Goal: Task Accomplishment & Management: Use online tool/utility

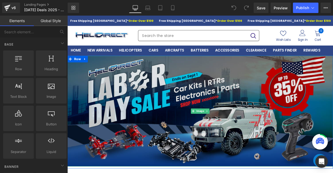
drag, startPoint x: 238, startPoint y: 102, endPoint x: 190, endPoint y: 99, distance: 48.5
click at [190, 99] on img at bounding box center [224, 128] width 315 height 131
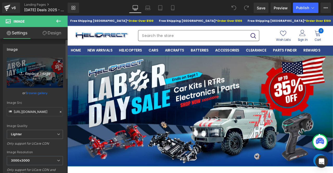
click at [28, 74] on icon "Replace Image" at bounding box center [35, 73] width 42 height 7
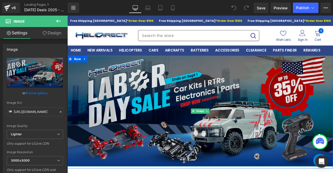
click at [159, 93] on img at bounding box center [224, 128] width 315 height 131
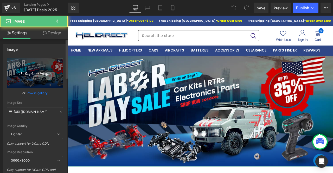
click at [32, 74] on icon "Replace Image" at bounding box center [35, 73] width 42 height 7
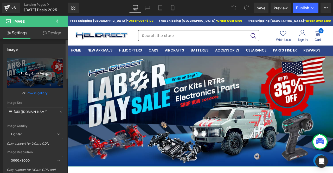
type input "C:\fakepath\[DATE]_car_HD_1920X650.png"
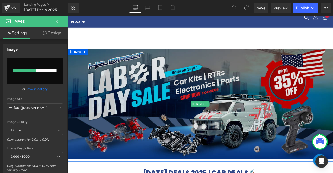
scroll to position [26, 0]
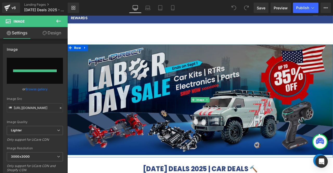
type input "[URL][DOMAIN_NAME]"
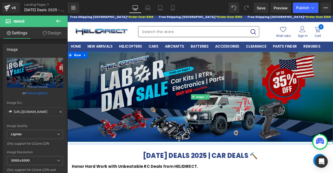
scroll to position [0, 0]
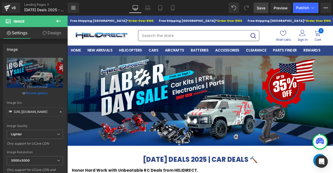
click at [258, 9] on span "Save" at bounding box center [261, 7] width 9 height 5
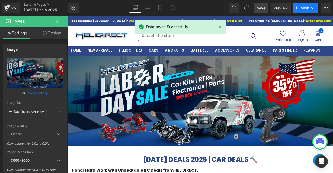
click at [297, 8] on span "Publish" at bounding box center [302, 8] width 13 height 4
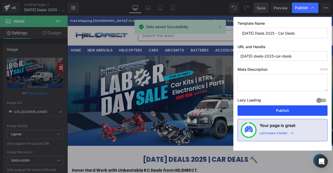
click at [278, 111] on button "Publish" at bounding box center [283, 110] width 90 height 10
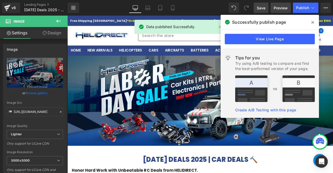
click at [274, 8] on link "Preview" at bounding box center [281, 8] width 20 height 10
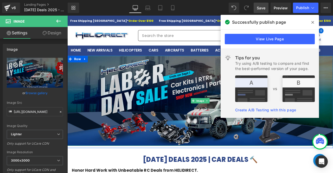
click at [160, 156] on img at bounding box center [224, 116] width 315 height 107
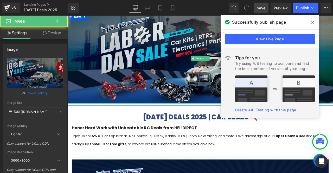
scroll to position [78, 0]
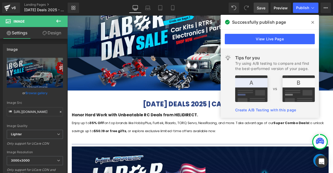
click at [0, 0] on span at bounding box center [0, 0] width 0 height 0
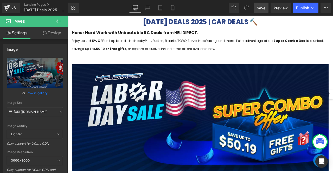
scroll to position [182, 0]
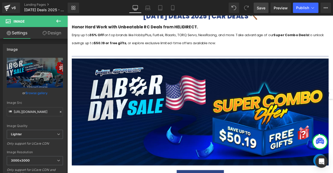
click at [203, 99] on img at bounding box center [225, 130] width 305 height 127
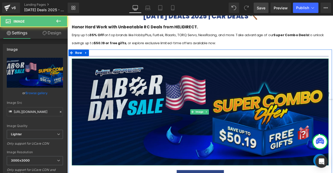
click at [165, 91] on img at bounding box center [225, 130] width 305 height 127
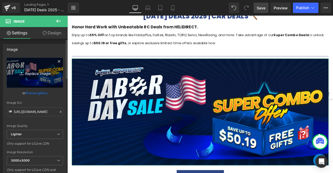
click at [36, 75] on icon "Replace Image" at bounding box center [35, 73] width 42 height 7
type input "C:\fakepath\[DATE]_car_HD_1920X650.png"
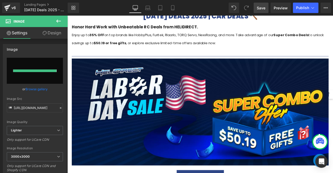
type input "[URL][DOMAIN_NAME]"
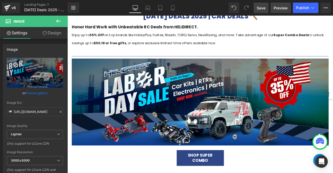
click at [280, 7] on span "Preview" at bounding box center [281, 7] width 14 height 5
click at [306, 10] on button "Publish" at bounding box center [306, 8] width 26 height 10
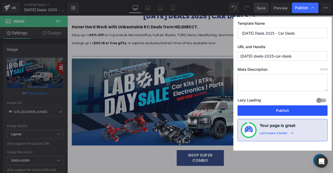
click at [270, 110] on button "Publish" at bounding box center [283, 110] width 90 height 10
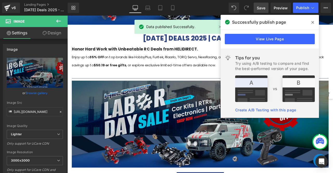
scroll to position [78, 0]
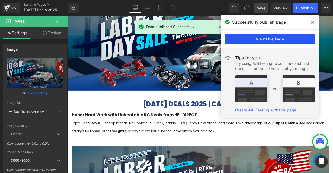
click at [272, 42] on link "View Live Page" at bounding box center [270, 39] width 90 height 10
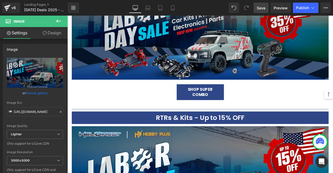
scroll to position [313, 0]
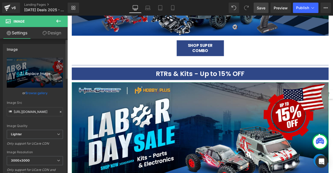
click at [36, 72] on icon "Replace Image" at bounding box center [35, 73] width 42 height 7
type input "C:\fakepath\[DATE]_car_HD_1920X650.png"
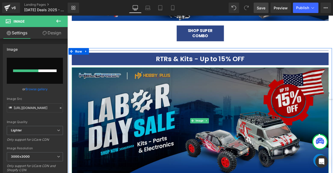
scroll to position [365, 0]
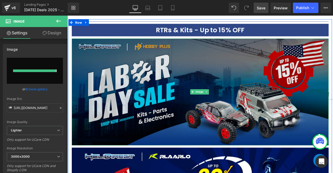
type input "[URL][DOMAIN_NAME]"
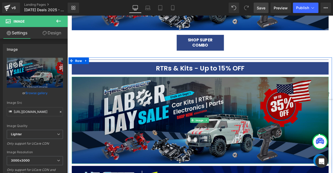
scroll to position [260, 0]
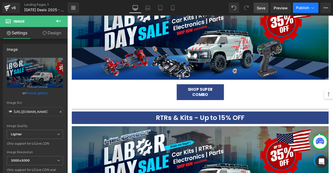
click at [304, 11] on button "Publish" at bounding box center [306, 8] width 26 height 10
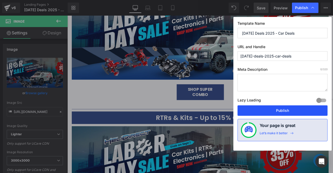
click at [273, 110] on button "Publish" at bounding box center [283, 110] width 90 height 10
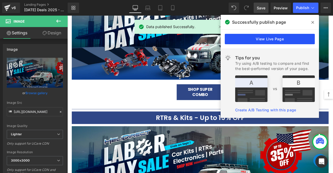
click at [0, 0] on link "View Live Page" at bounding box center [0, 0] width 0 height 0
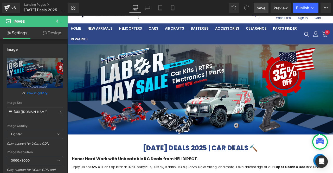
scroll to position [0, 0]
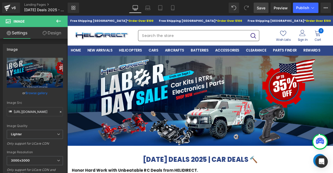
click at [213, 88] on img at bounding box center [224, 116] width 315 height 107
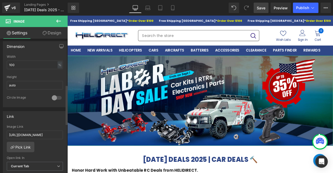
scroll to position [182, 0]
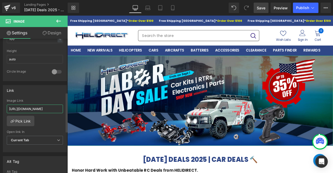
click at [36, 106] on input "[URL][DOMAIN_NAME]" at bounding box center [35, 109] width 56 height 9
type input "[URL][DOMAIN_NAME]"
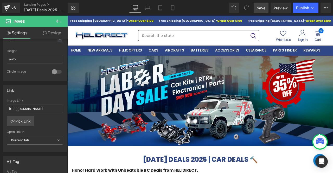
click at [261, 12] on link "Save" at bounding box center [261, 8] width 15 height 10
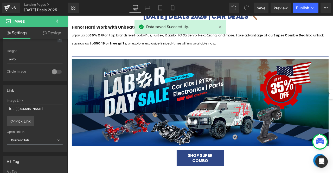
scroll to position [182, 0]
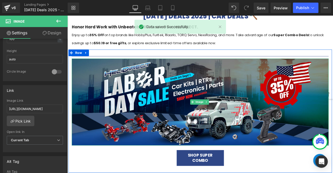
click at [289, 100] on img at bounding box center [225, 118] width 305 height 103
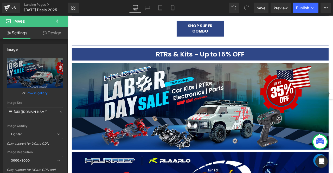
scroll to position [339, 0]
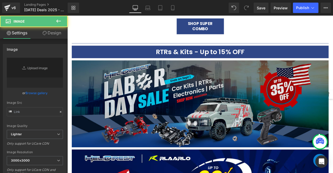
click at [187, 103] on img at bounding box center [225, 120] width 305 height 103
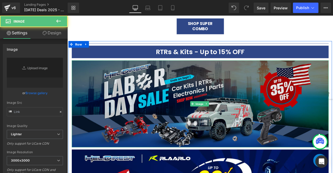
type input "[URL][DOMAIN_NAME]"
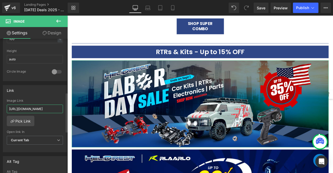
scroll to position [0, 42]
drag, startPoint x: 44, startPoint y: 108, endPoint x: 63, endPoint y: 109, distance: 18.8
click at [63, 109] on div "[URL][DOMAIN_NAME] Image Link [URL][DOMAIN_NAME] Pick Link Current Tab New Tab …" at bounding box center [35, 125] width 64 height 53
click at [50, 105] on input "[URL][DOMAIN_NAME]" at bounding box center [35, 109] width 56 height 9
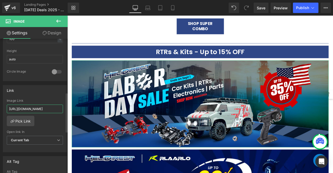
click at [50, 105] on input "[URL][DOMAIN_NAME]" at bounding box center [35, 109] width 56 height 9
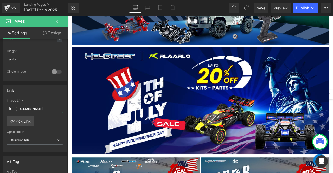
scroll to position [469, 0]
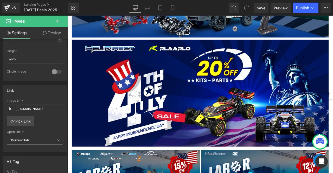
click at [212, 79] on img at bounding box center [225, 107] width 305 height 127
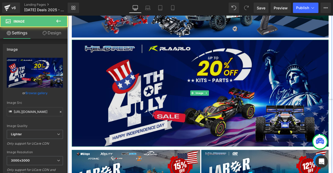
click at [190, 90] on img at bounding box center [225, 107] width 305 height 127
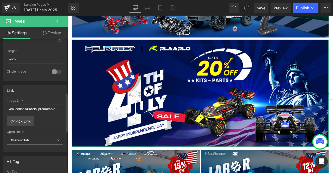
scroll to position [208, 0]
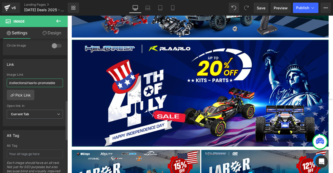
drag, startPoint x: 54, startPoint y: 81, endPoint x: 27, endPoint y: 82, distance: 27.1
click at [27, 82] on input "/collections/rlaarlo-promotable" at bounding box center [35, 83] width 56 height 9
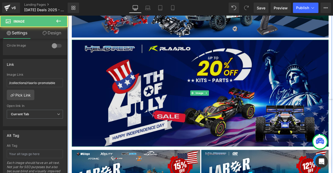
click at [135, 82] on img at bounding box center [225, 107] width 305 height 127
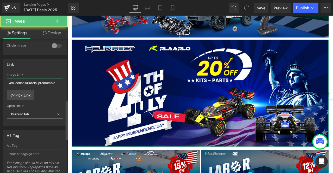
click at [49, 80] on input "/collections/rlaarlo-promotable" at bounding box center [35, 83] width 56 height 9
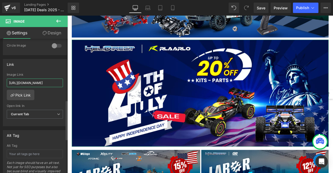
scroll to position [0, 36]
type input "[URL][DOMAIN_NAME]"
click at [262, 10] on span "Save" at bounding box center [261, 7] width 9 height 5
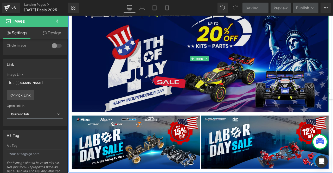
scroll to position [521, 0]
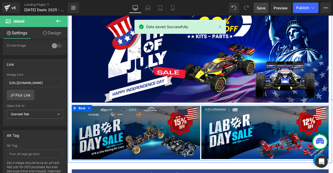
click at [187, 150] on img at bounding box center [149, 155] width 152 height 64
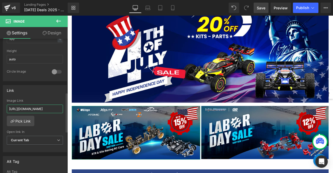
scroll to position [0, 29]
drag, startPoint x: 46, startPoint y: 108, endPoint x: 60, endPoint y: 107, distance: 13.8
click at [60, 107] on input "[URL][DOMAIN_NAME]" at bounding box center [35, 109] width 56 height 9
click at [51, 110] on input "[URL][DOMAIN_NAME]" at bounding box center [35, 109] width 56 height 9
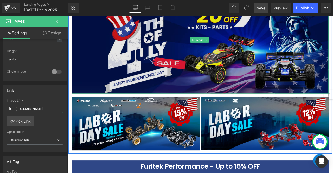
scroll to position [550, 0]
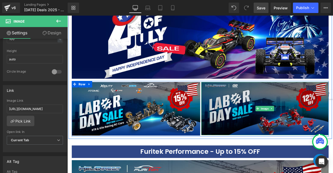
click at [249, 110] on img at bounding box center [301, 125] width 151 height 63
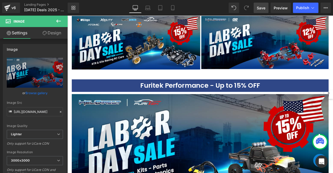
scroll to position [654, 0]
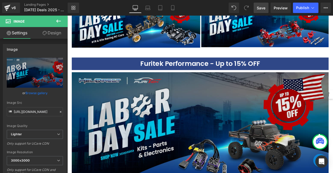
click at [246, 103] on img at bounding box center [225, 146] width 305 height 127
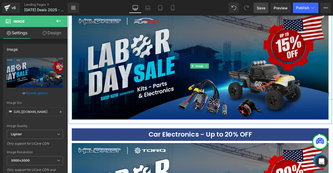
scroll to position [732, 0]
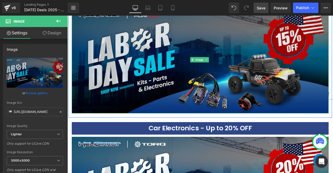
click at [171, 76] on img at bounding box center [225, 68] width 305 height 127
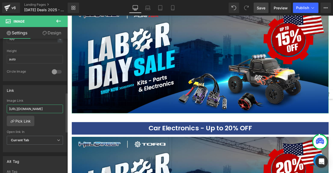
scroll to position [0, 36]
drag, startPoint x: 44, startPoint y: 104, endPoint x: 58, endPoint y: 107, distance: 14.4
click at [58, 107] on input "[URL][DOMAIN_NAME]" at bounding box center [35, 109] width 56 height 9
click at [55, 108] on input "[URL][DOMAIN_NAME]" at bounding box center [35, 109] width 56 height 9
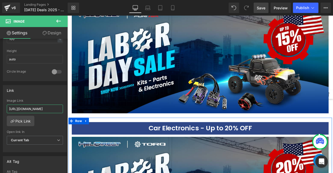
scroll to position [784, 0]
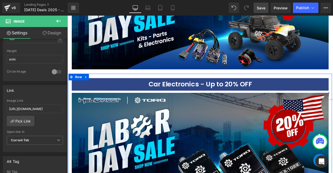
click at [216, 129] on img at bounding box center [225, 170] width 305 height 127
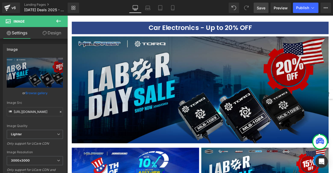
scroll to position [862, 0]
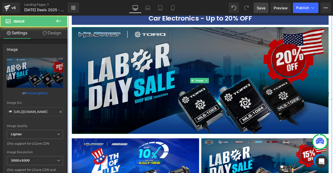
click at [191, 82] on img at bounding box center [225, 92] width 305 height 127
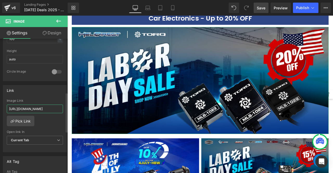
scroll to position [0, 39]
drag, startPoint x: 41, startPoint y: 106, endPoint x: 61, endPoint y: 103, distance: 19.9
click at [61, 105] on input "[URL][DOMAIN_NAME]" at bounding box center [35, 109] width 56 height 9
click at [51, 109] on input "[URL][DOMAIN_NAME]" at bounding box center [35, 109] width 56 height 9
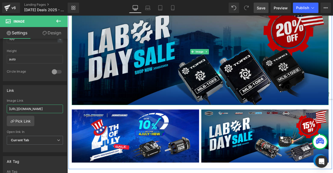
scroll to position [914, 0]
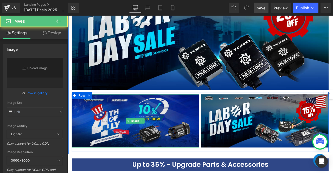
click at [208, 127] on img at bounding box center [148, 140] width 151 height 63
type input "[URL][DOMAIN_NAME]"
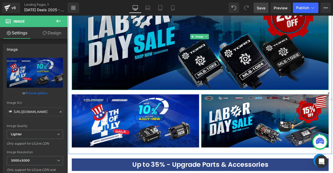
scroll to position [940, 0]
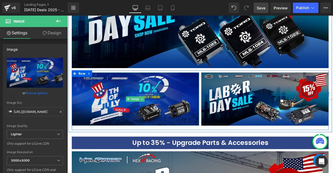
click at [211, 118] on img at bounding box center [148, 114] width 151 height 63
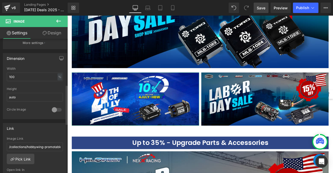
scroll to position [156, 0]
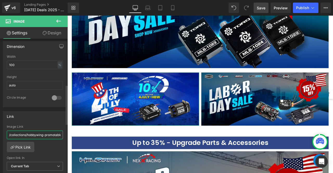
click at [48, 136] on input "/collections/hobbywing-promotable" at bounding box center [35, 135] width 56 height 9
type input "[URL][DOMAIN_NAME]"
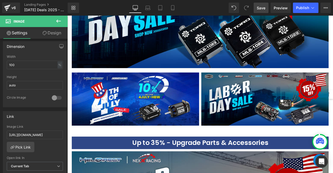
click at [258, 9] on span "Save" at bounding box center [261, 7] width 9 height 5
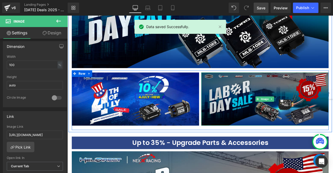
click at [278, 91] on img at bounding box center [301, 114] width 151 height 63
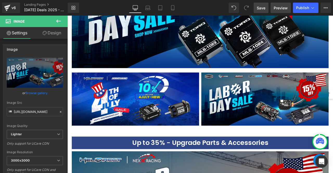
click at [283, 8] on span "Preview" at bounding box center [281, 7] width 14 height 5
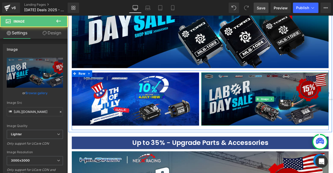
click at [254, 97] on img at bounding box center [301, 114] width 151 height 63
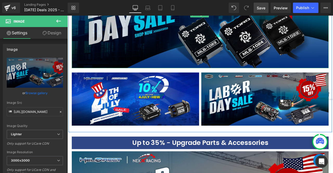
scroll to position [966, 0]
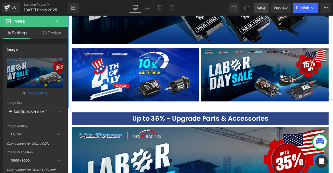
scroll to position [992, 0]
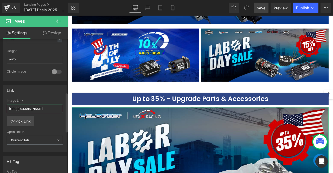
scroll to position [0, 43]
drag, startPoint x: 49, startPoint y: 104, endPoint x: 58, endPoint y: 105, distance: 8.2
click at [58, 105] on input "[URL][DOMAIN_NAME]" at bounding box center [35, 109] width 56 height 9
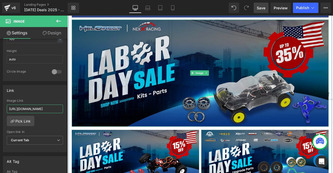
scroll to position [1149, 0]
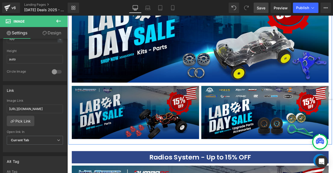
click at [170, 129] on img at bounding box center [148, 130] width 151 height 63
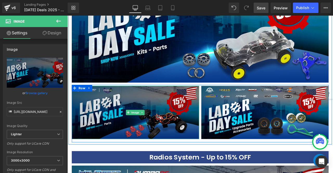
click at [145, 104] on img at bounding box center [148, 130] width 151 height 63
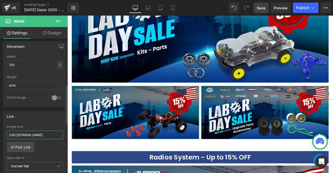
scroll to position [0, 44]
drag, startPoint x: 57, startPoint y: 132, endPoint x: 63, endPoint y: 132, distance: 5.2
click at [63, 132] on div "[URL][DOMAIN_NAME] Image Link [URL][DOMAIN_NAME] Pick Link Current Tab New Tab …" at bounding box center [35, 151] width 64 height 53
click at [59, 134] on input "[URL][DOMAIN_NAME]" at bounding box center [35, 135] width 56 height 9
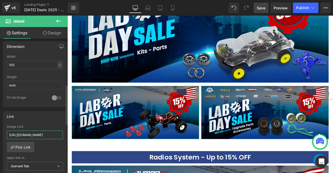
click at [59, 134] on input "[URL][DOMAIN_NAME]" at bounding box center [35, 135] width 56 height 9
type input "[URL][DOMAIN_NAME]"
click at [260, 10] on span "Save" at bounding box center [261, 7] width 9 height 5
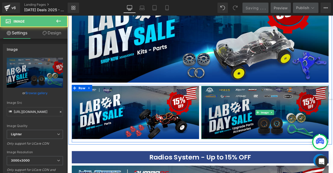
click at [274, 108] on img at bounding box center [301, 130] width 151 height 63
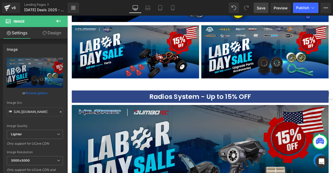
scroll to position [1175, 0]
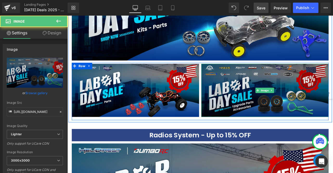
click at [325, 113] on img at bounding box center [301, 104] width 151 height 63
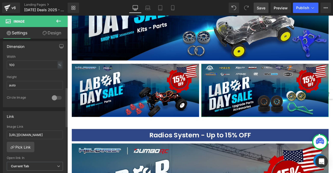
scroll to position [208, 0]
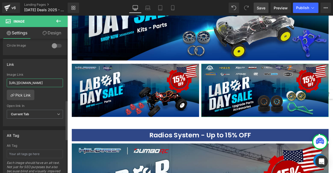
click at [56, 79] on input "[URL][DOMAIN_NAME]" at bounding box center [35, 83] width 56 height 9
type input "[URL][DOMAIN_NAME]"
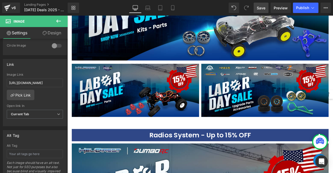
click at [257, 9] on link "Save" at bounding box center [261, 8] width 15 height 10
click at [298, 9] on span "Publish" at bounding box center [302, 8] width 13 height 4
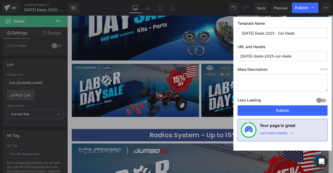
drag, startPoint x: 265, startPoint y: 58, endPoint x: 233, endPoint y: 55, distance: 32.7
click at [233, 55] on div "Publish Template Name [DATE] Deals 2025 - Car Deals URL and Handle [DATE]-deals…" at bounding box center [166, 86] width 333 height 173
type input "[DATE]-deals-2025-car-deals"
drag, startPoint x: 266, startPoint y: 33, endPoint x: 232, endPoint y: 31, distance: 34.5
click at [231, 34] on div "Publish Template Name [DATE] Deals 2025 - Car Deals URL and Handle [DATE]-deals…" at bounding box center [166, 86] width 333 height 173
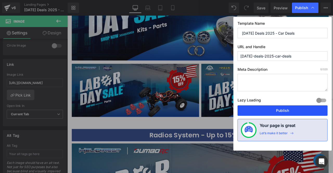
type input "[DATE] Deals 2025 - Car Deals"
click at [284, 108] on button "Publish" at bounding box center [283, 110] width 90 height 10
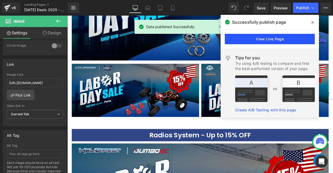
drag, startPoint x: 201, startPoint y: 28, endPoint x: 237, endPoint y: 39, distance: 37.6
click at [237, 39] on link "View Live Page" at bounding box center [270, 39] width 90 height 10
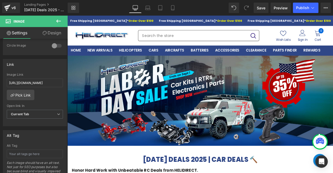
drag, startPoint x: 381, startPoint y: 85, endPoint x: 392, endPoint y: 19, distance: 67.1
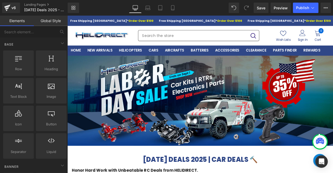
click at [147, 34] on div "Search the store Wish Lists Sign In 0" at bounding box center [221, 40] width 300 height 14
click at [301, 9] on span "Publish" at bounding box center [302, 8] width 13 height 4
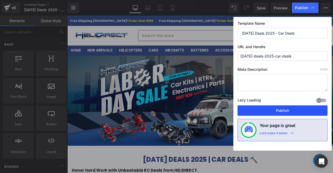
click at [283, 111] on button "Publish" at bounding box center [283, 110] width 90 height 10
